Goal: Check status: Check status

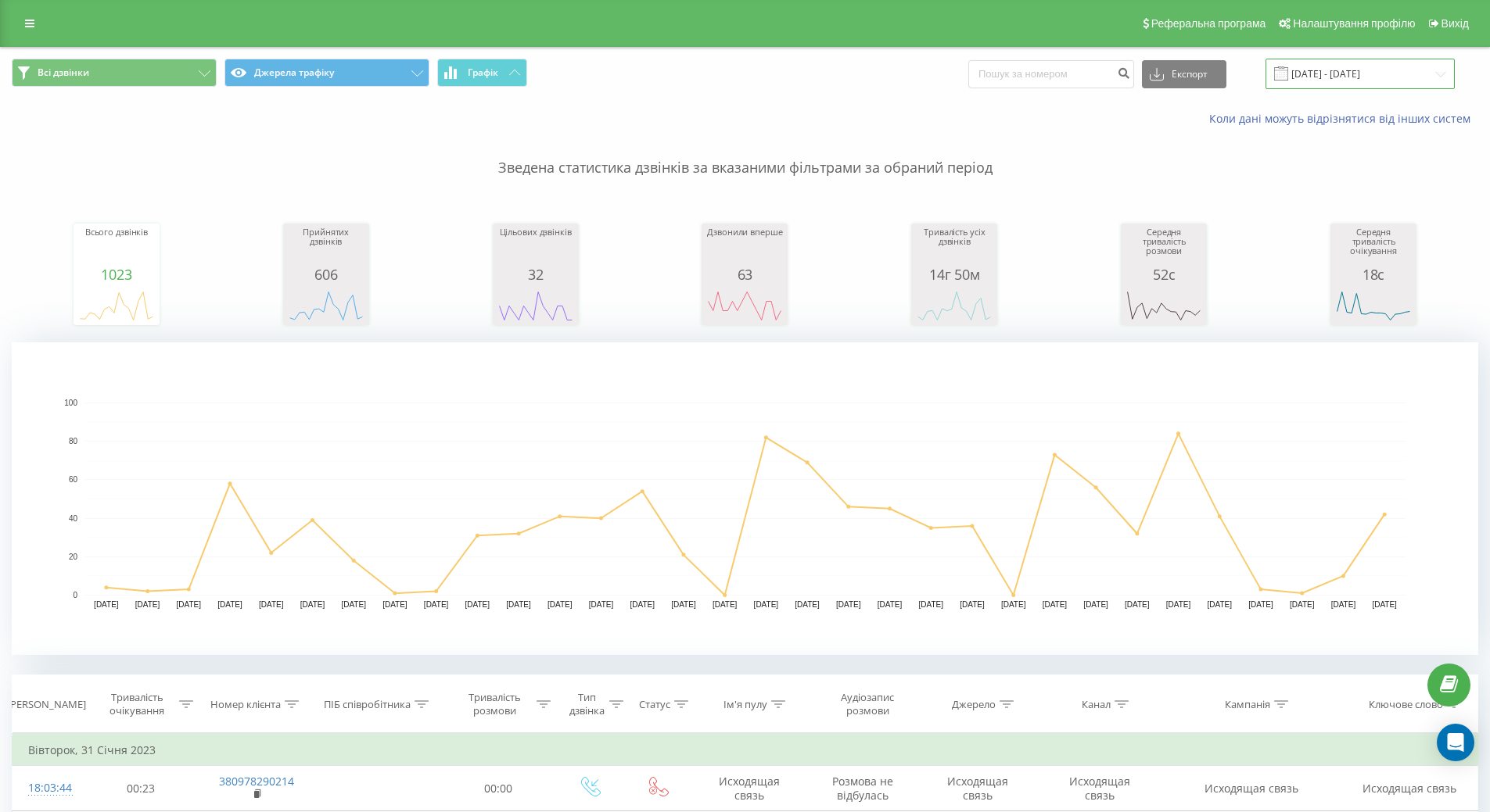
click at [1365, 69] on input "[DATE] - [DATE]" at bounding box center [1360, 74] width 189 height 30
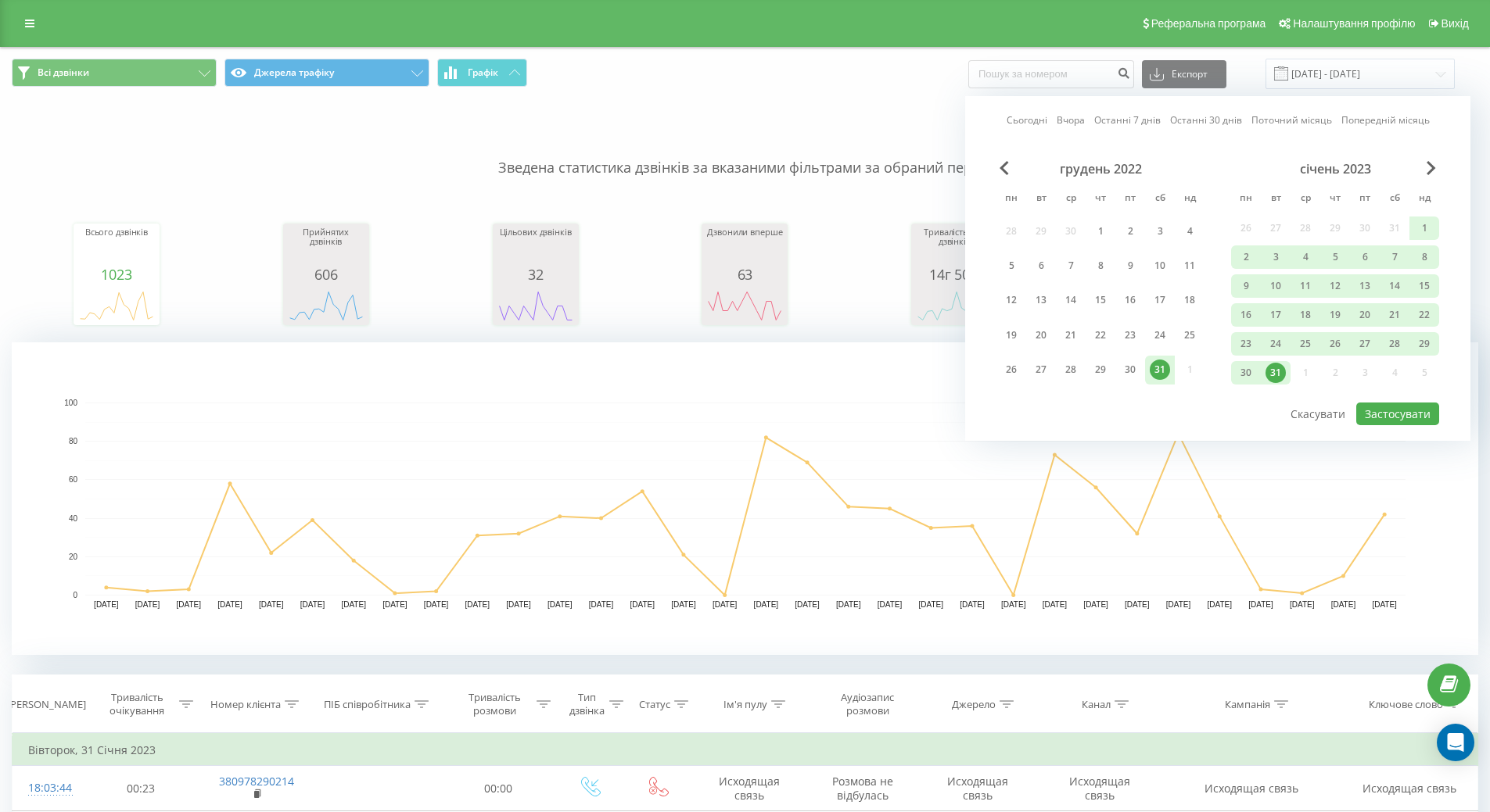
click at [1026, 121] on link "Сьогодні" at bounding box center [1026, 120] width 41 height 15
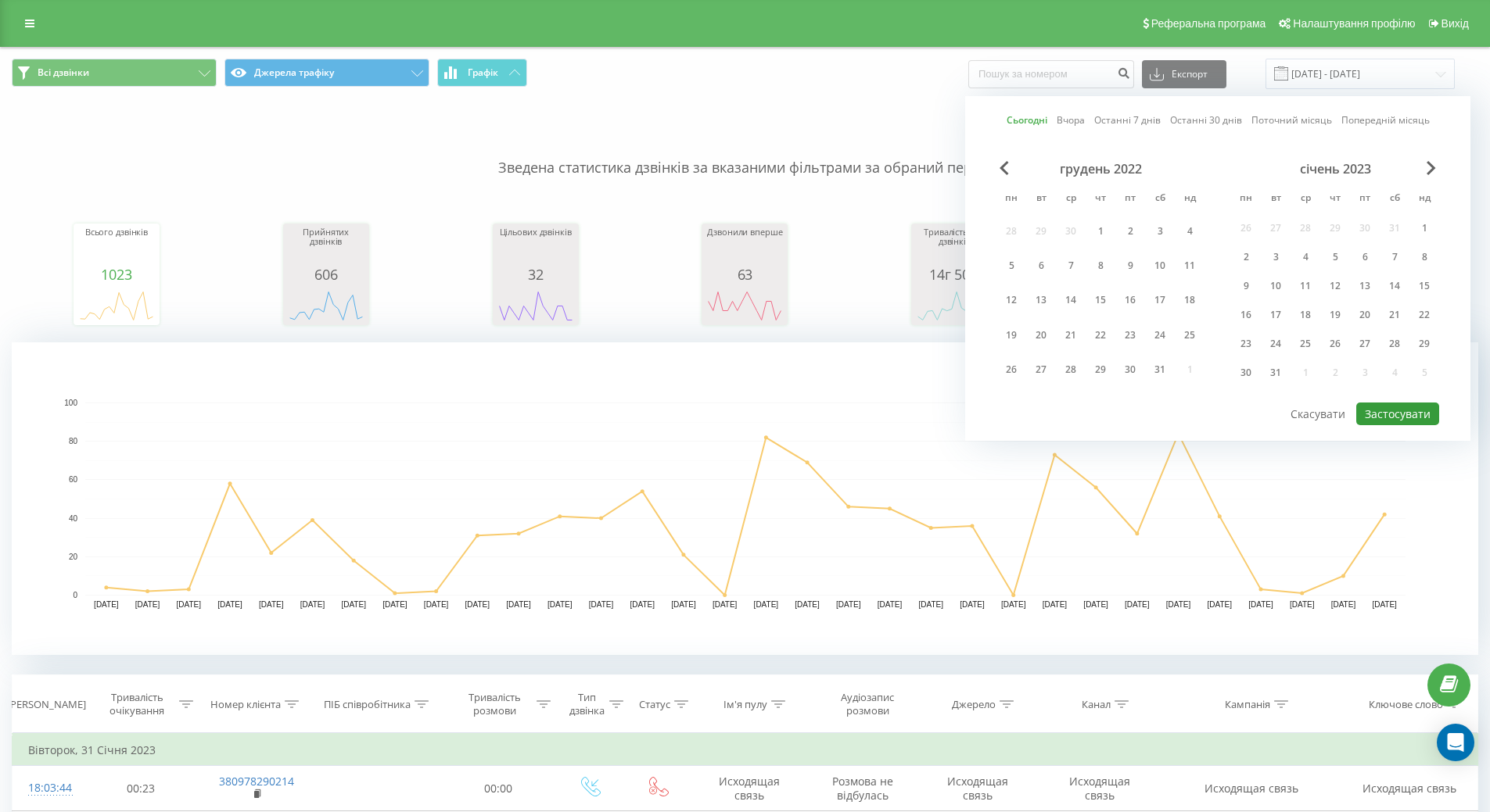
click at [1410, 420] on button "Застосувати" at bounding box center [1398, 414] width 83 height 22
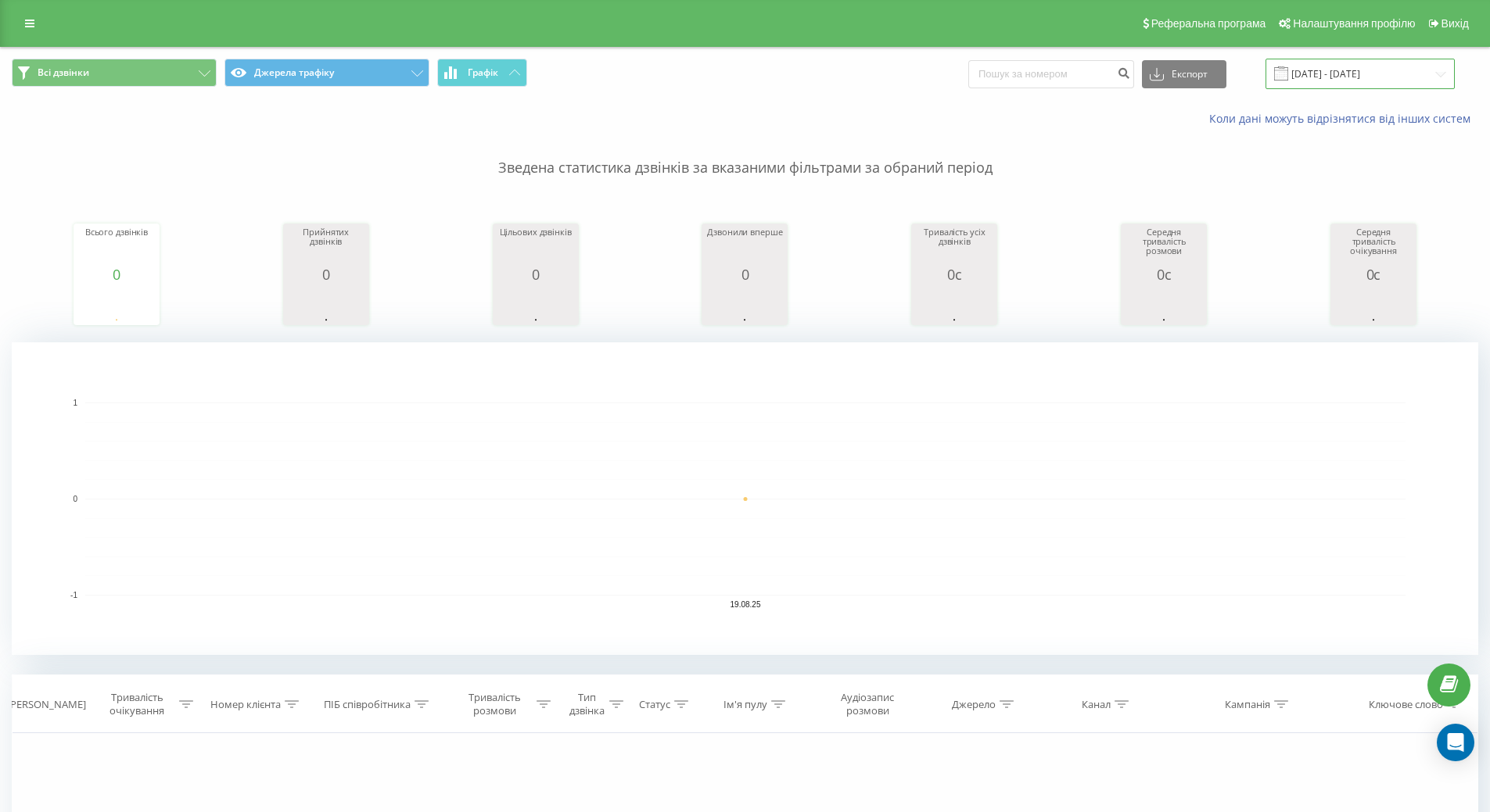
click at [1344, 71] on input "[DATE] - [DATE]" at bounding box center [1360, 74] width 189 height 30
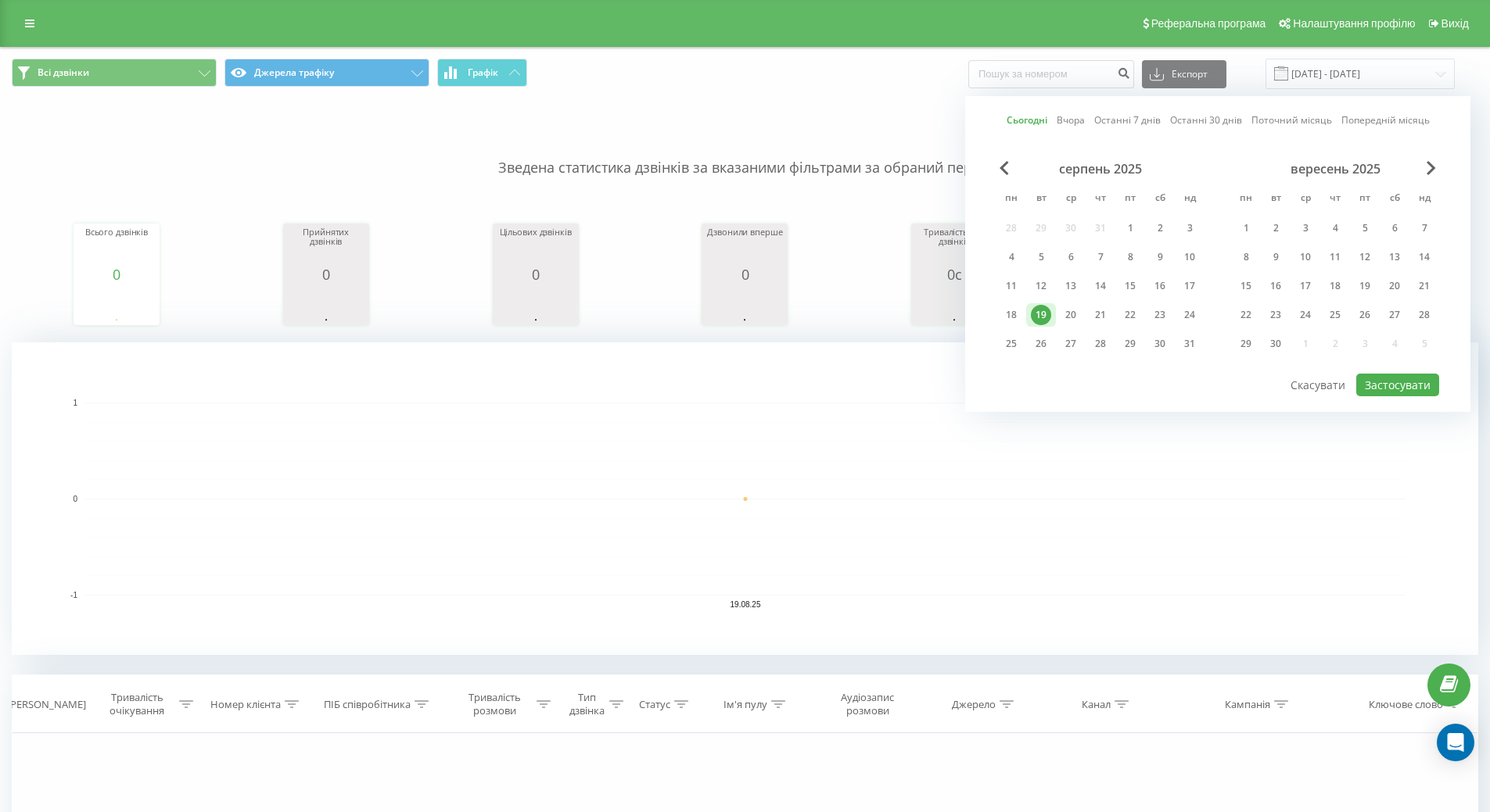
click at [995, 317] on div "Сьогодні Вчора Останні 7 днів Останні 30 днів Поточний місяць Попередній місяць…" at bounding box center [1217, 254] width 505 height 316
click at [1008, 314] on div "18" at bounding box center [1011, 314] width 20 height 20
click at [1393, 380] on button "Застосувати" at bounding box center [1398, 385] width 83 height 22
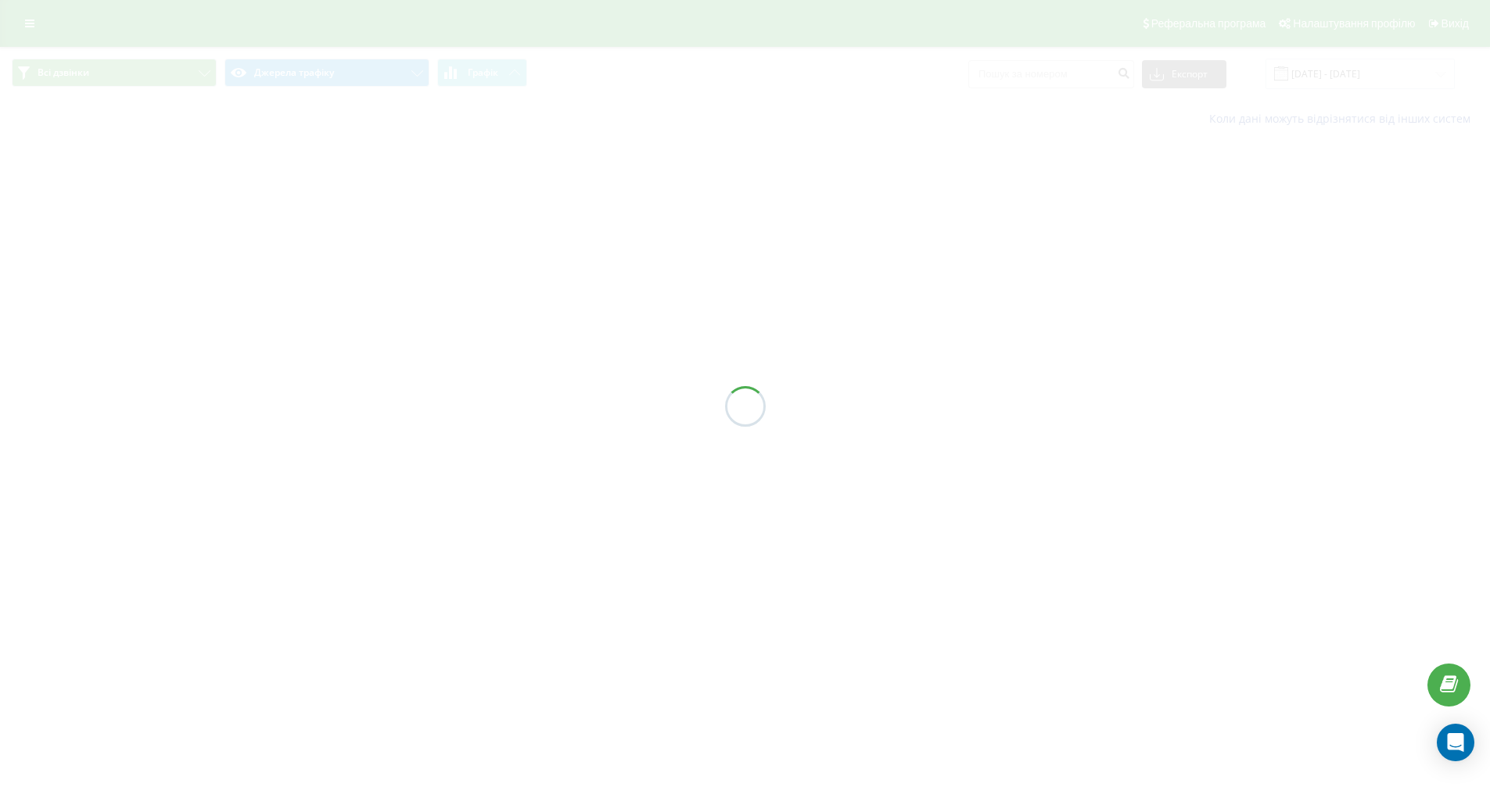
type input "[DATE] - [DATE]"
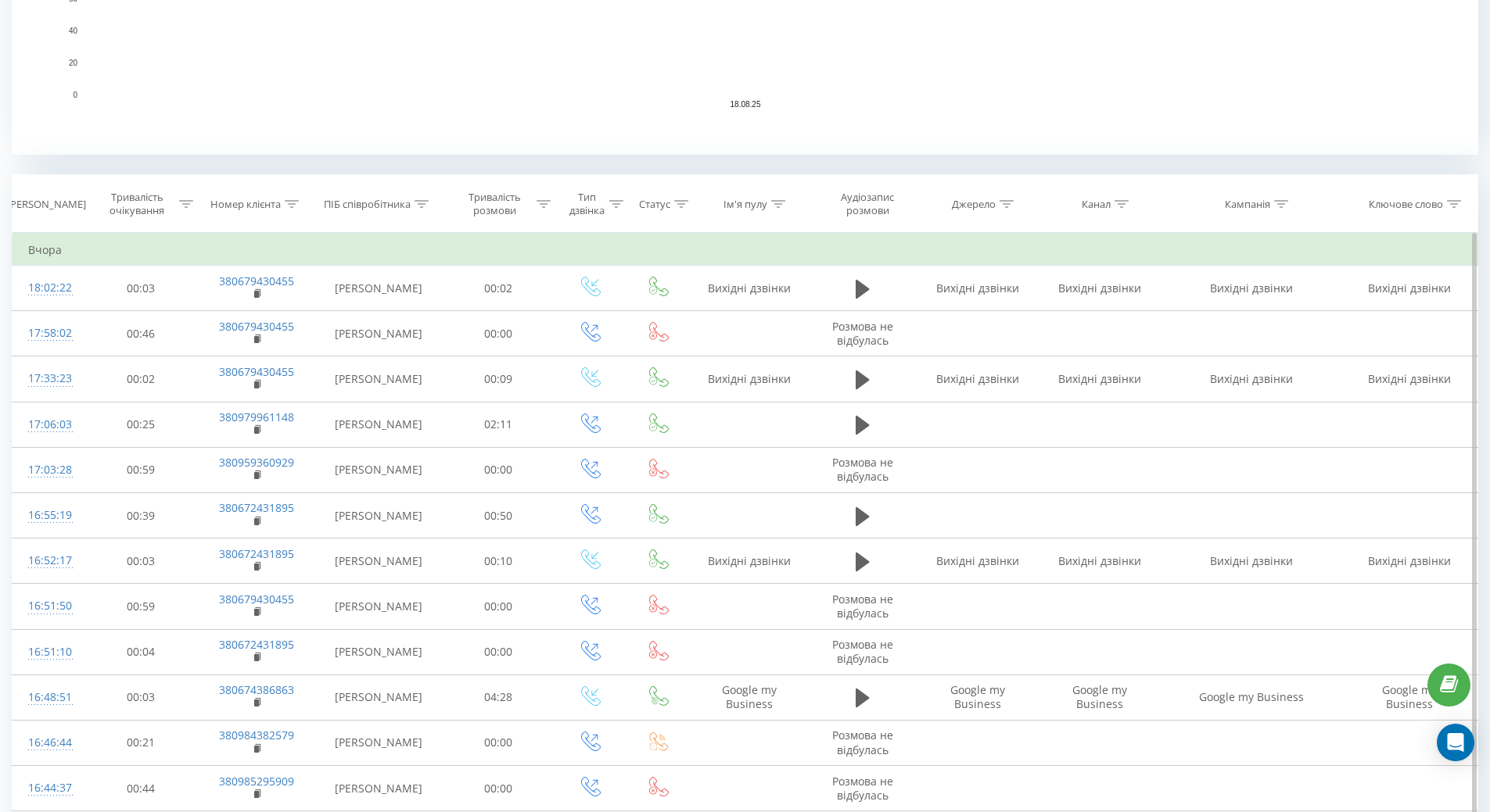
scroll to position [333, 0]
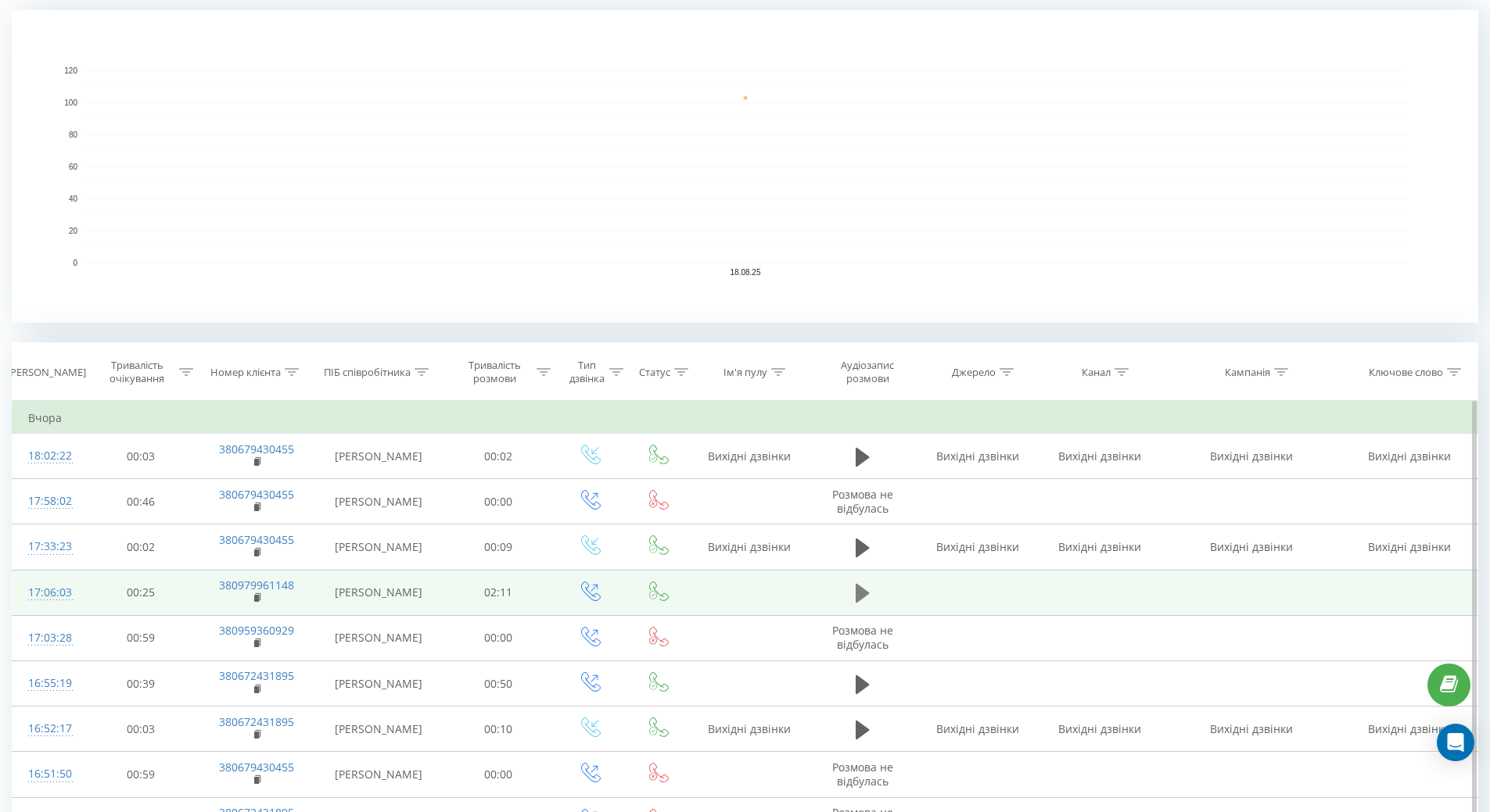
click at [871, 594] on button at bounding box center [862, 593] width 23 height 23
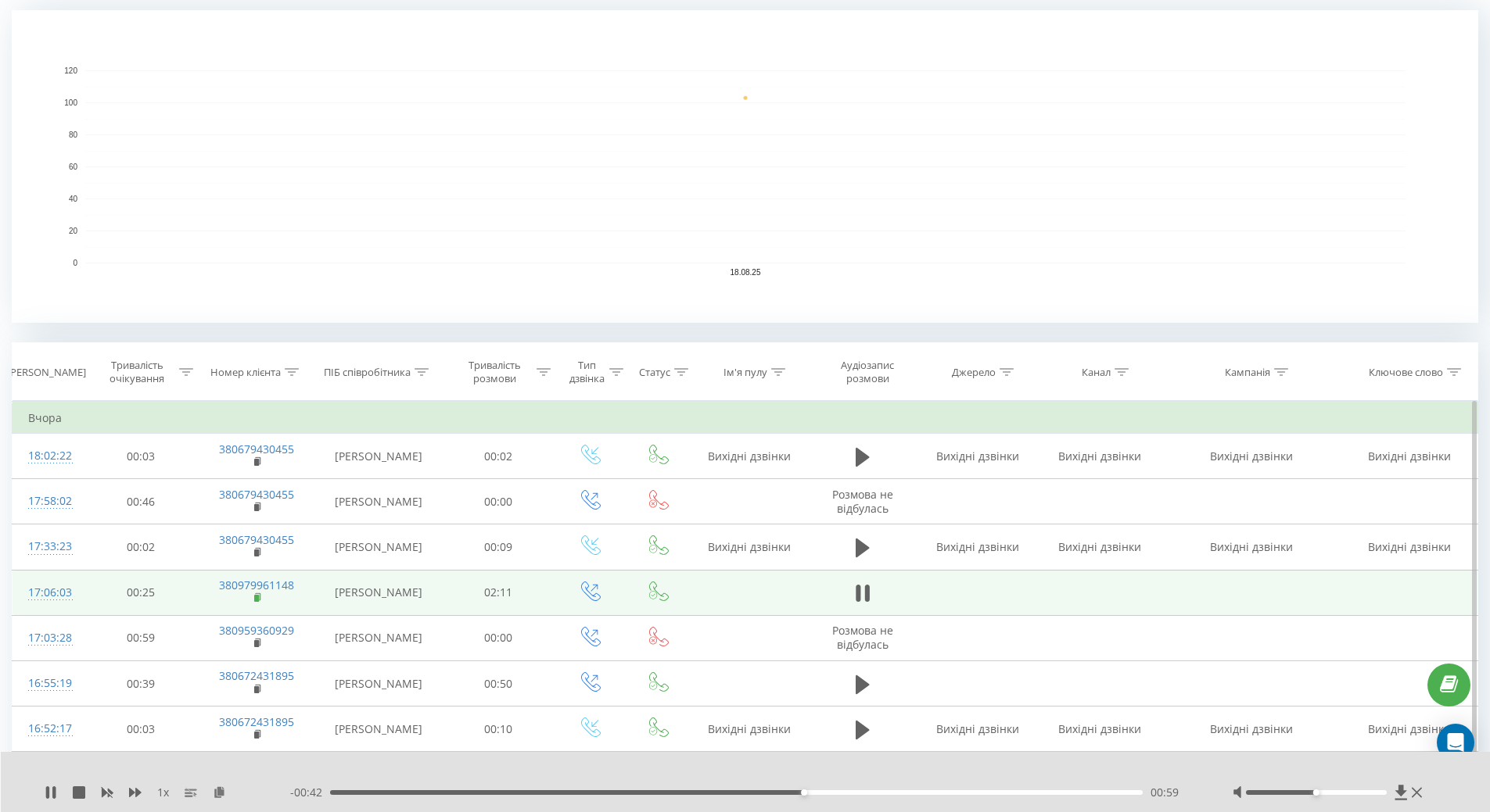
click at [259, 602] on icon at bounding box center [259, 598] width 9 height 11
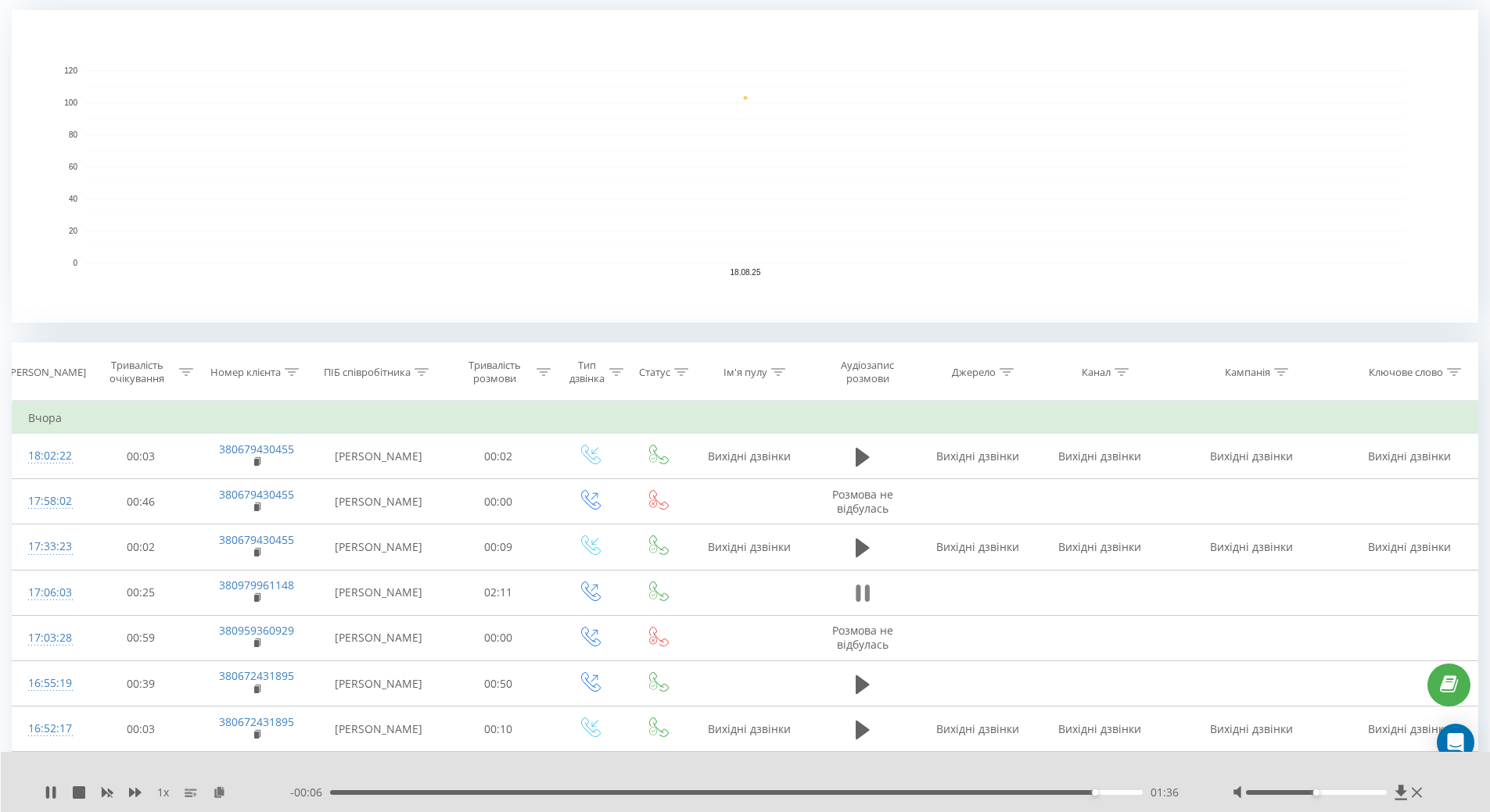
click at [864, 593] on icon at bounding box center [863, 593] width 14 height 22
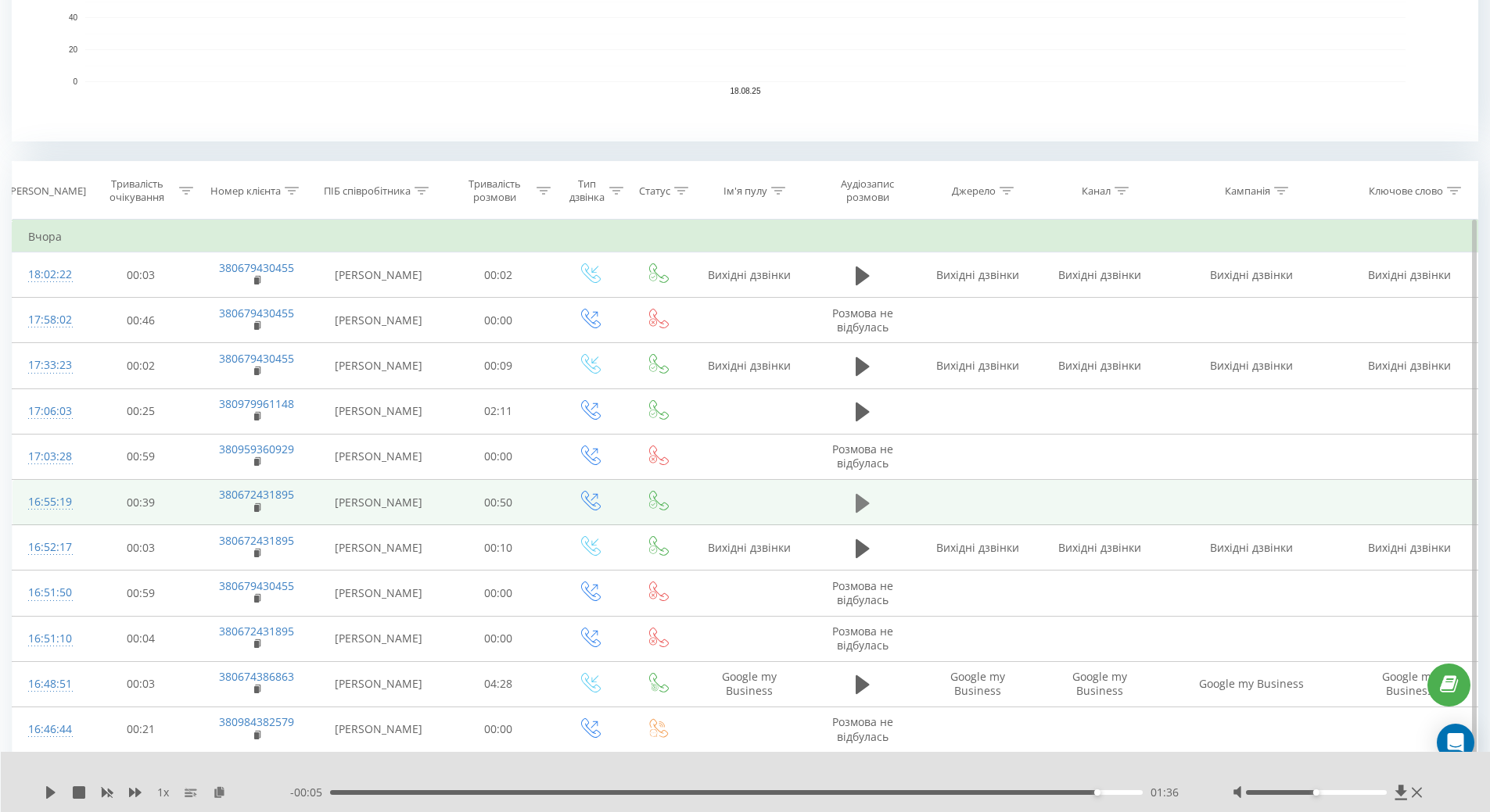
scroll to position [645, 0]
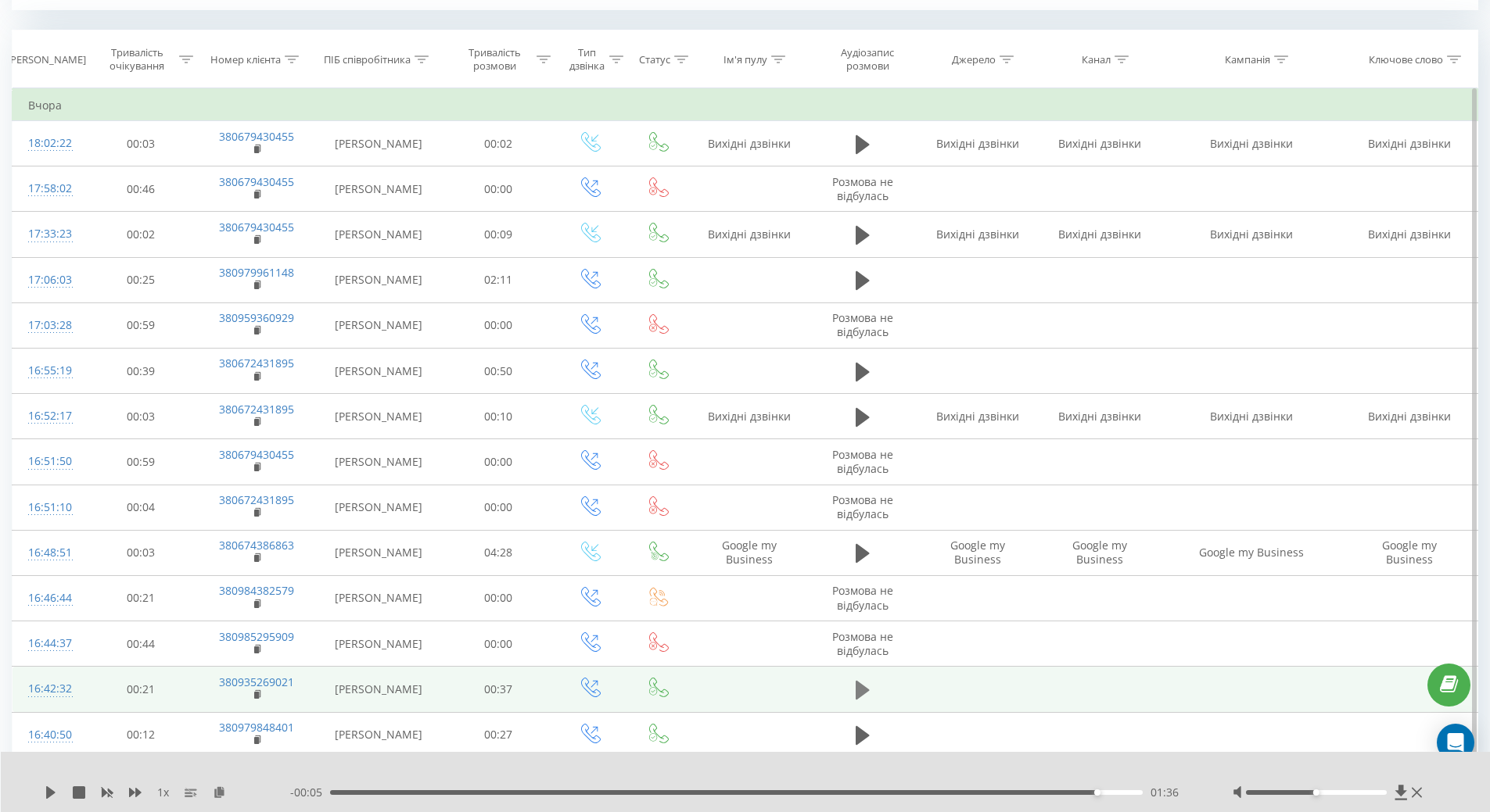
click at [871, 694] on button at bounding box center [862, 690] width 23 height 23
click at [625, 793] on div "00:11" at bounding box center [737, 793] width 813 height 5
click at [861, 684] on icon at bounding box center [863, 690] width 14 height 22
